Goal: Information Seeking & Learning: Learn about a topic

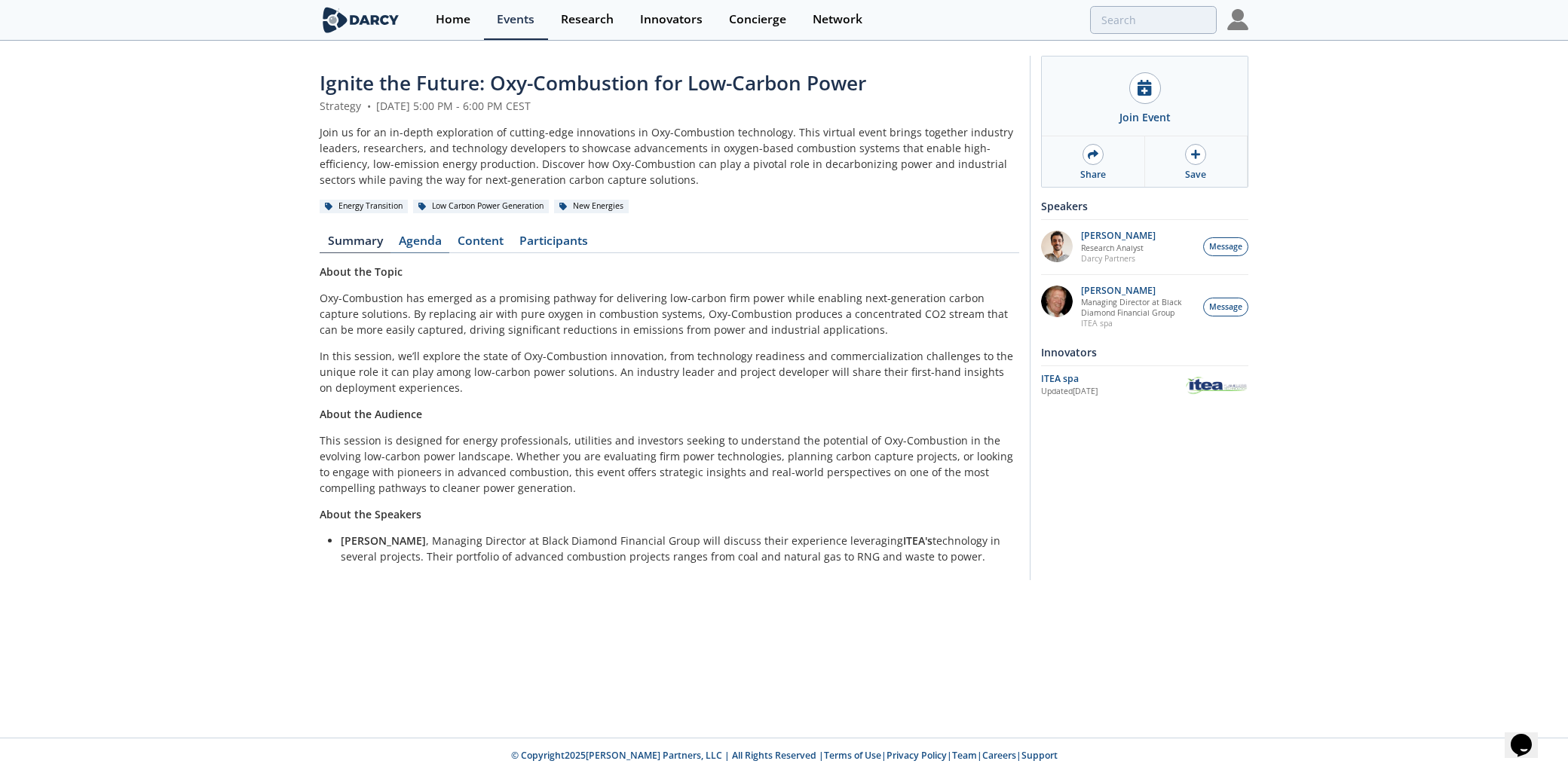
click at [425, 241] on link "Agenda" at bounding box center [420, 244] width 59 height 18
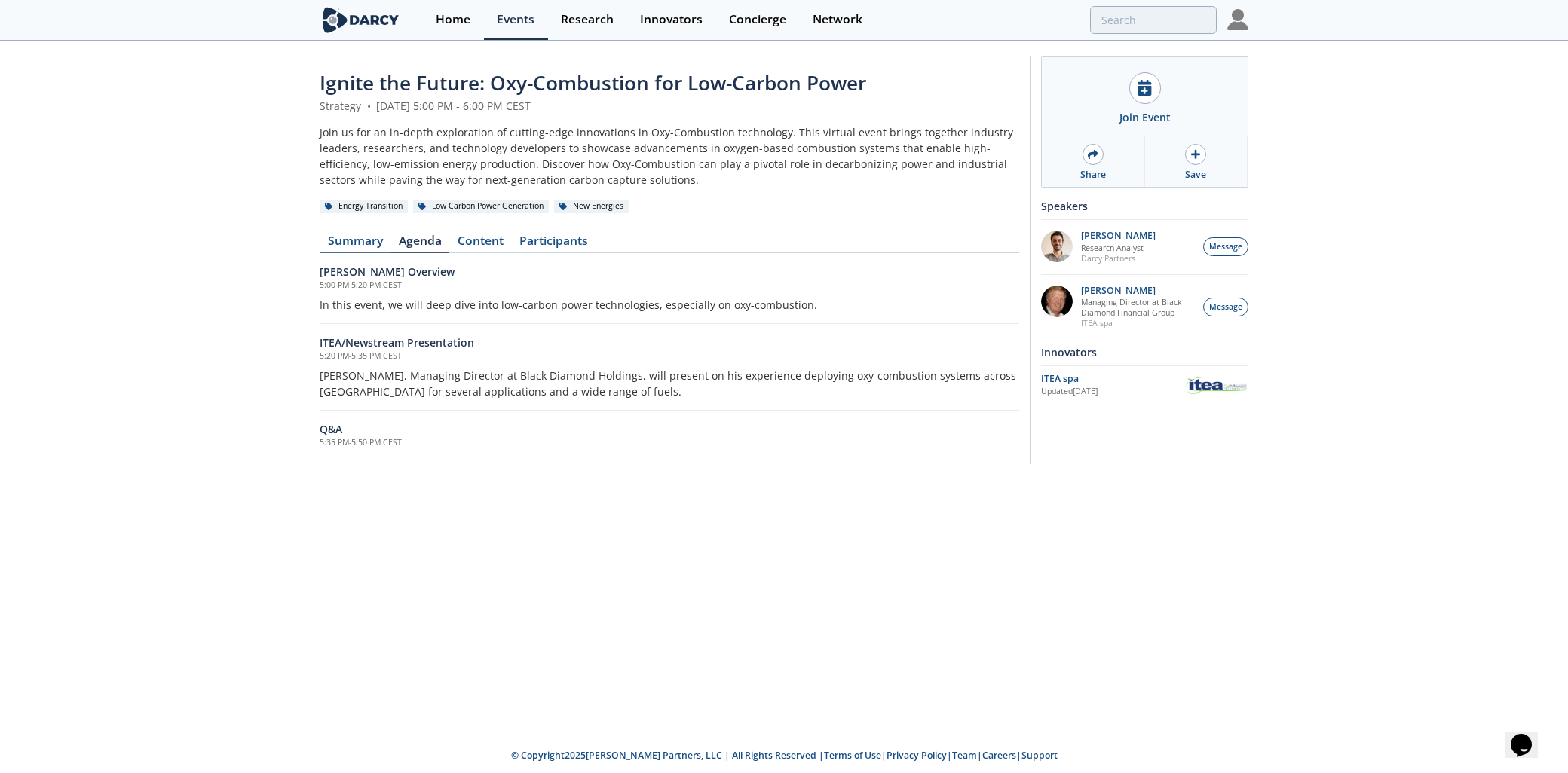
click at [362, 243] on link "Summary" at bounding box center [355, 244] width 71 height 18
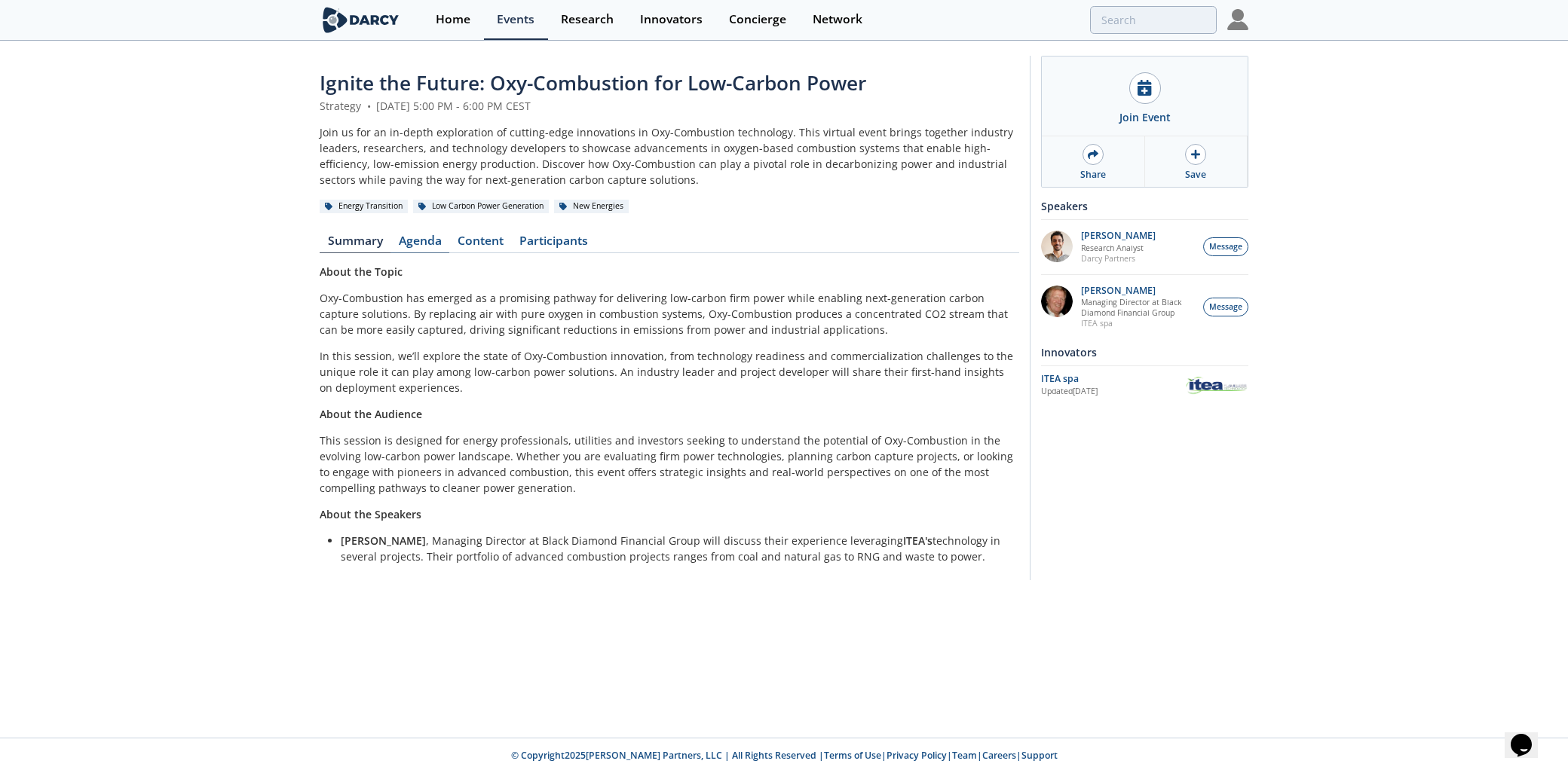
click at [419, 239] on link "Agenda" at bounding box center [420, 244] width 59 height 18
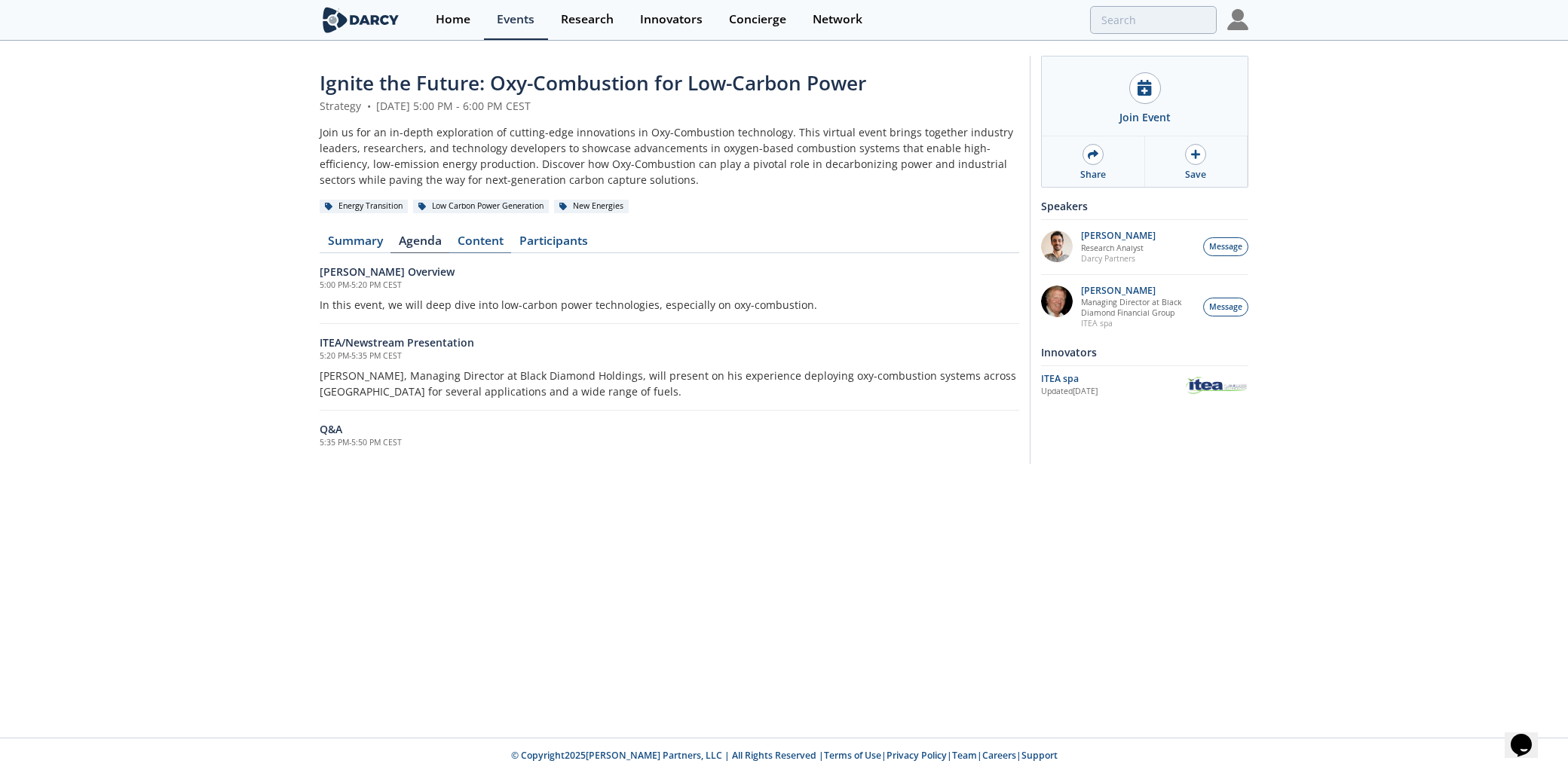
click at [468, 243] on link "Content" at bounding box center [480, 244] width 62 height 18
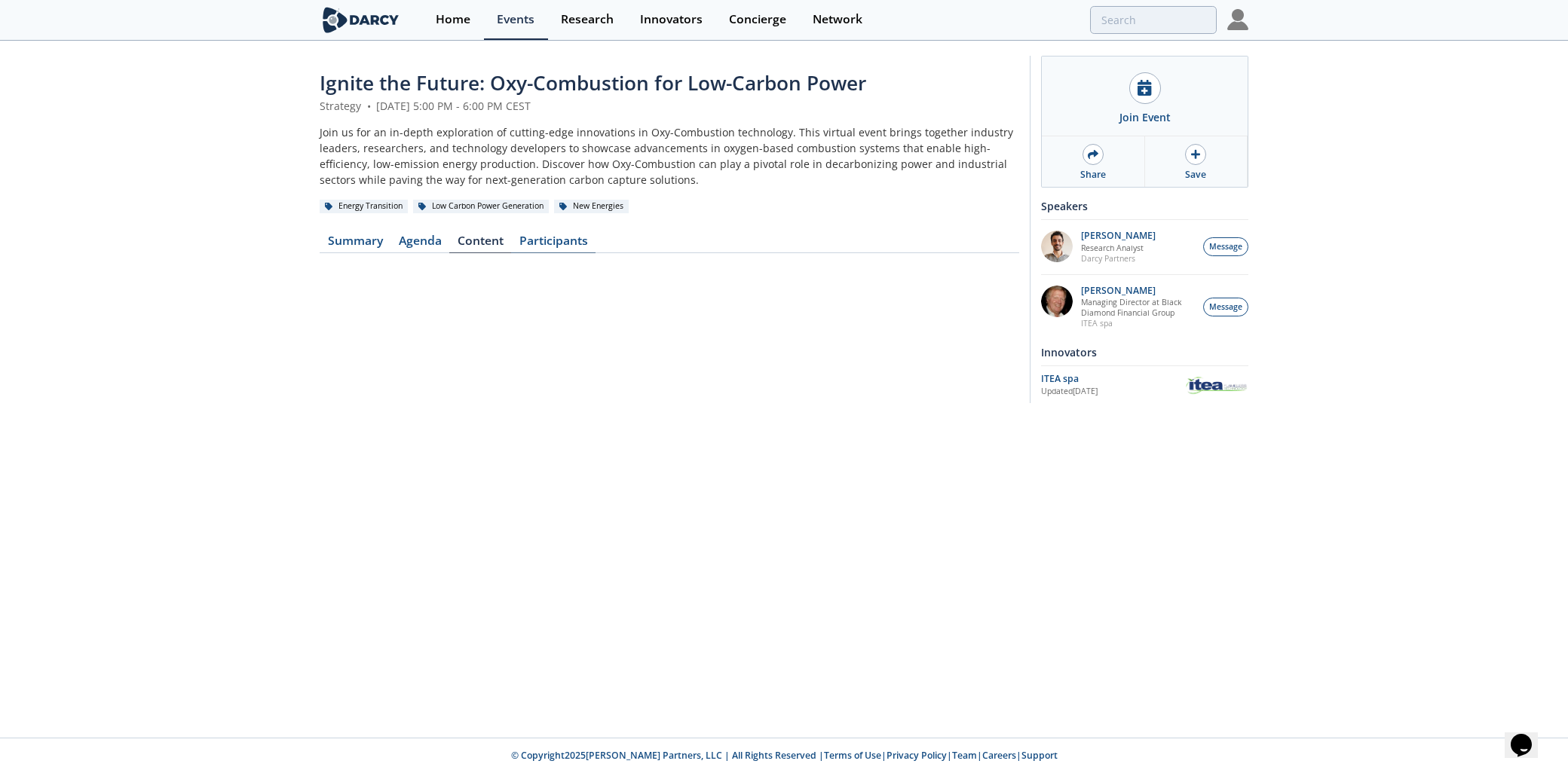
click at [573, 238] on link "Participants" at bounding box center [554, 244] width 84 height 18
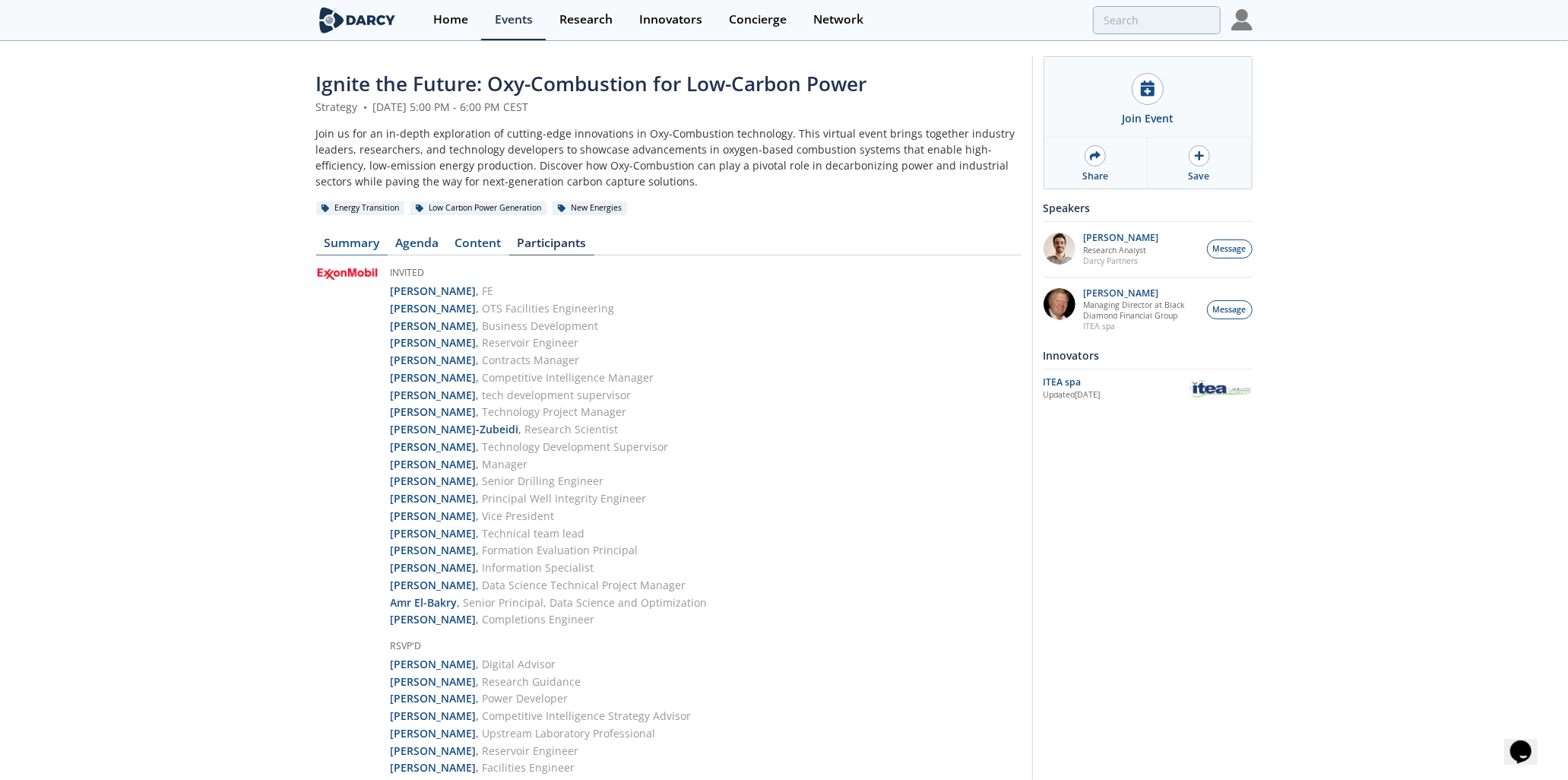
click at [369, 243] on link "Summary" at bounding box center [352, 246] width 72 height 18
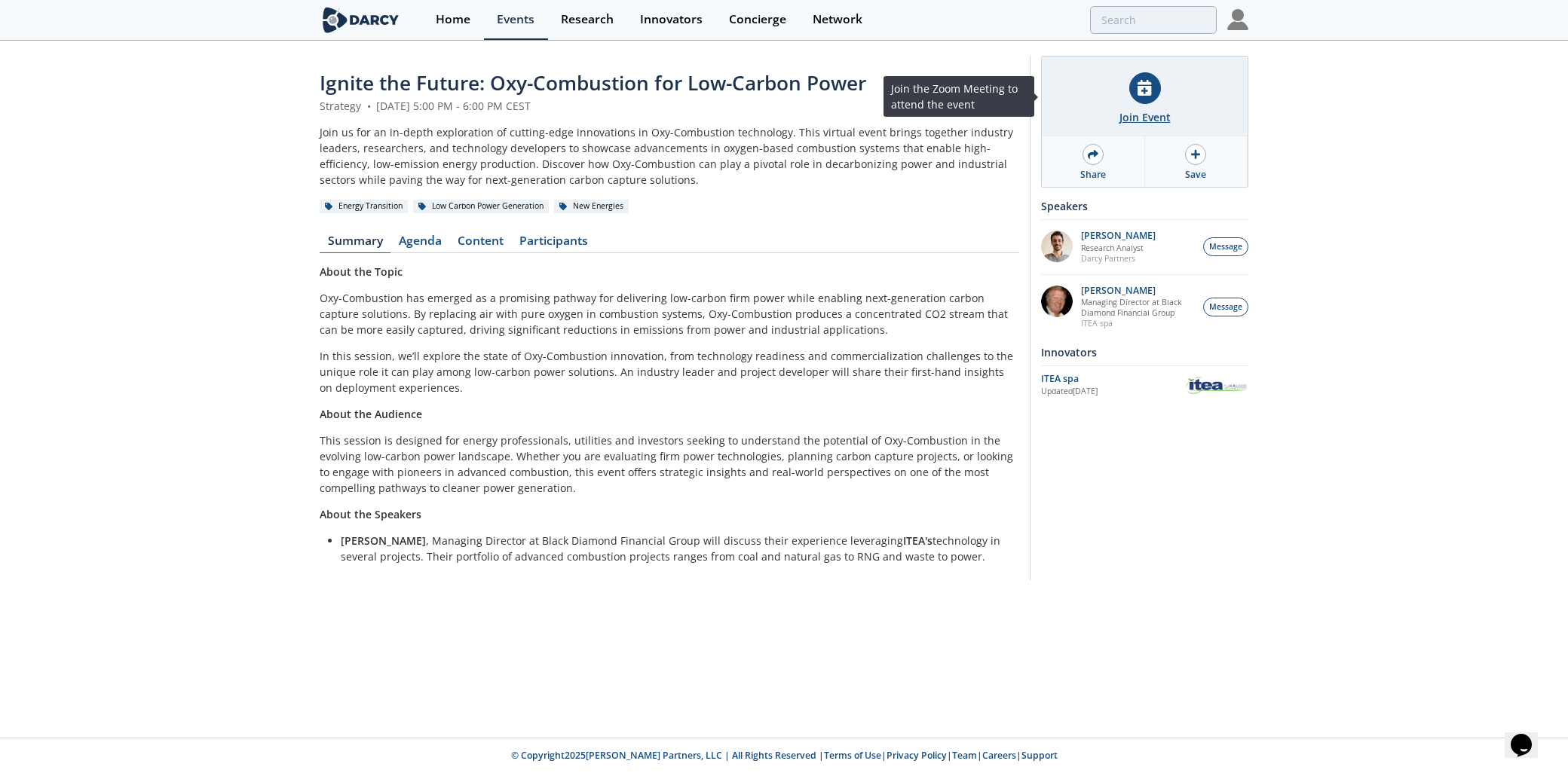
click at [1149, 95] on icon at bounding box center [1144, 87] width 14 height 16
